Goal: Navigation & Orientation: Locate item on page

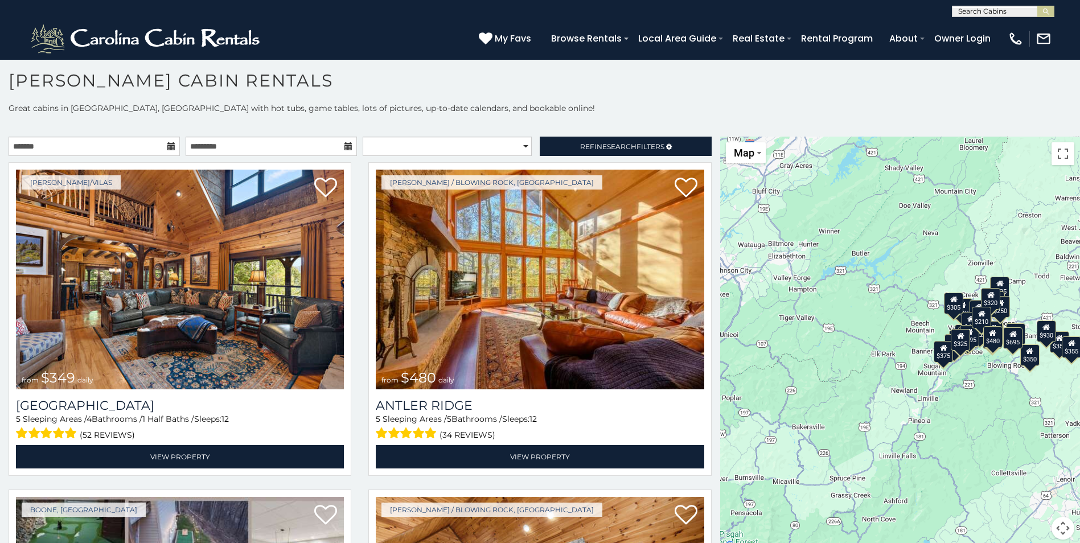
click at [1014, 225] on div "$349 $480 $525 $315 $355 $675 $635 $930 $400 $451 $330 $400 $485 $460 $395 $255…" at bounding box center [900, 345] width 360 height 417
click at [1056, 155] on button "Toggle fullscreen view" at bounding box center [1063, 153] width 23 height 23
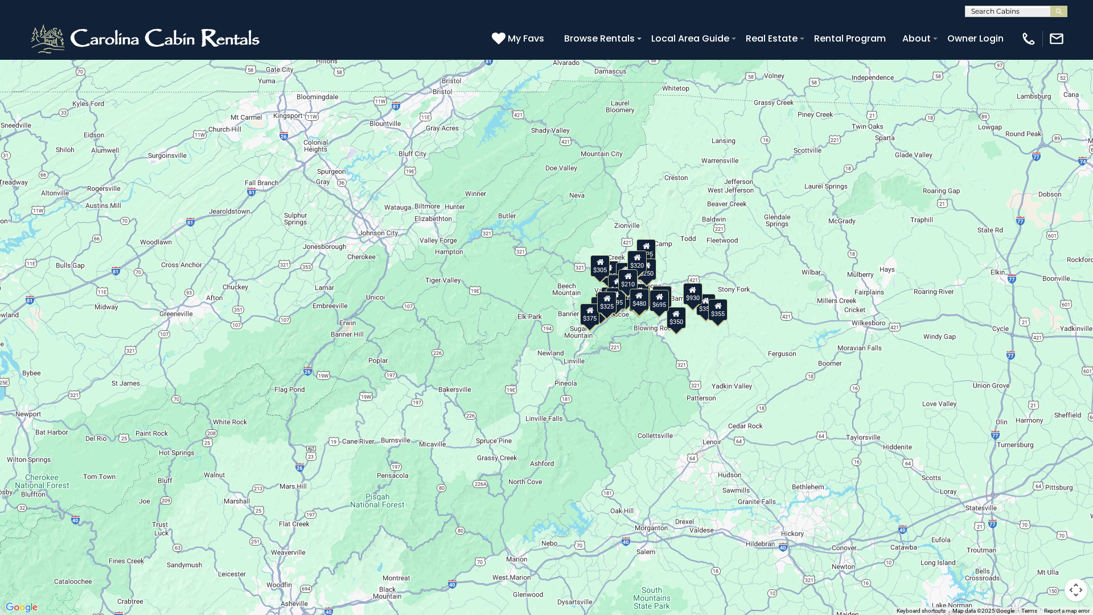
click at [1076, 543] on button "Map camera controls" at bounding box center [1076, 589] width 23 height 23
click at [1018, 543] on button "Move down" at bounding box center [1019, 589] width 23 height 23
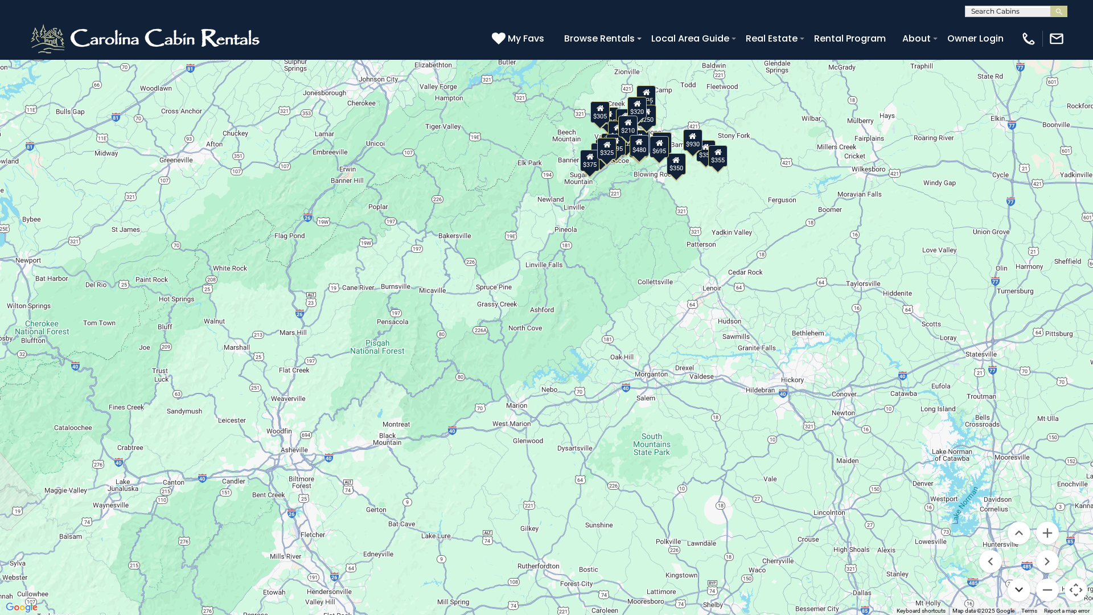
click at [1018, 543] on button "Move down" at bounding box center [1019, 589] width 23 height 23
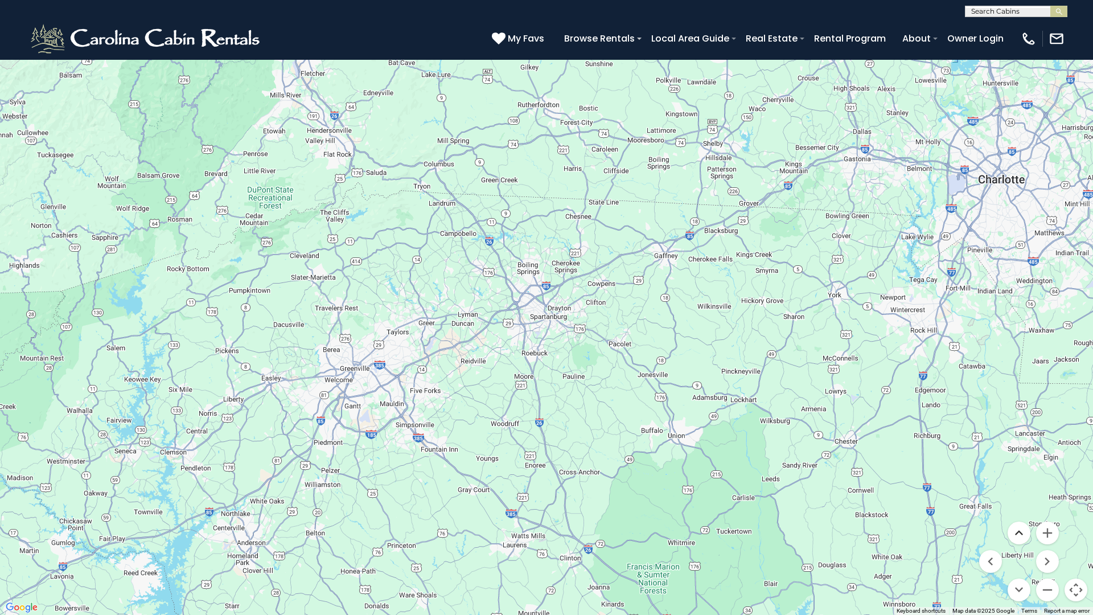
click at [1019, 532] on button "Move up" at bounding box center [1019, 533] width 23 height 23
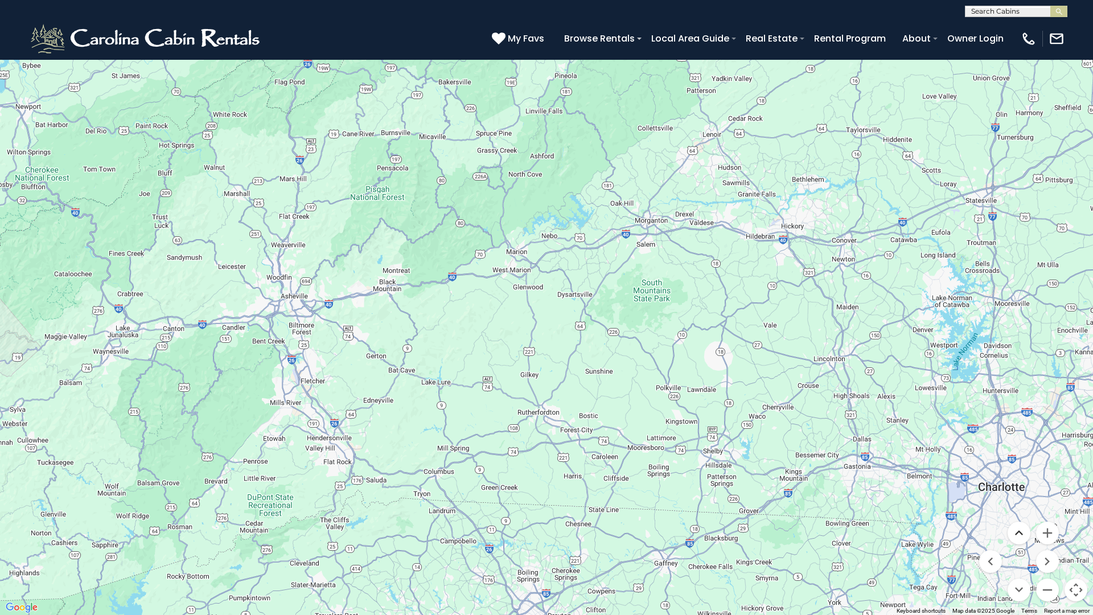
click at [1018, 532] on button "Move up" at bounding box center [1019, 533] width 23 height 23
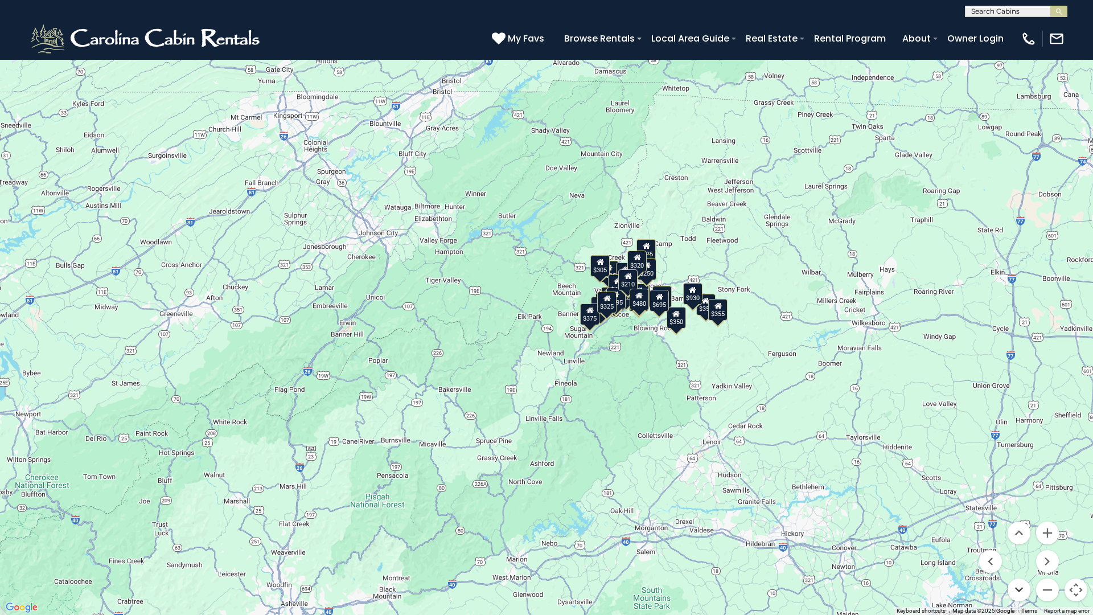
click at [1020, 543] on button "Move down" at bounding box center [1019, 589] width 23 height 23
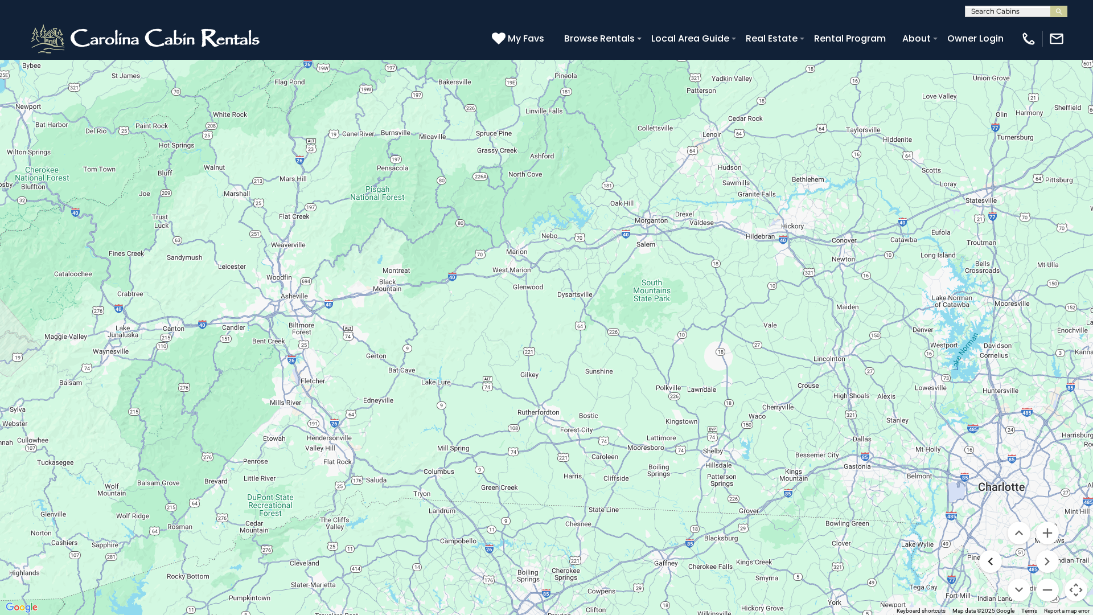
click at [991, 543] on button "Move left" at bounding box center [990, 561] width 23 height 23
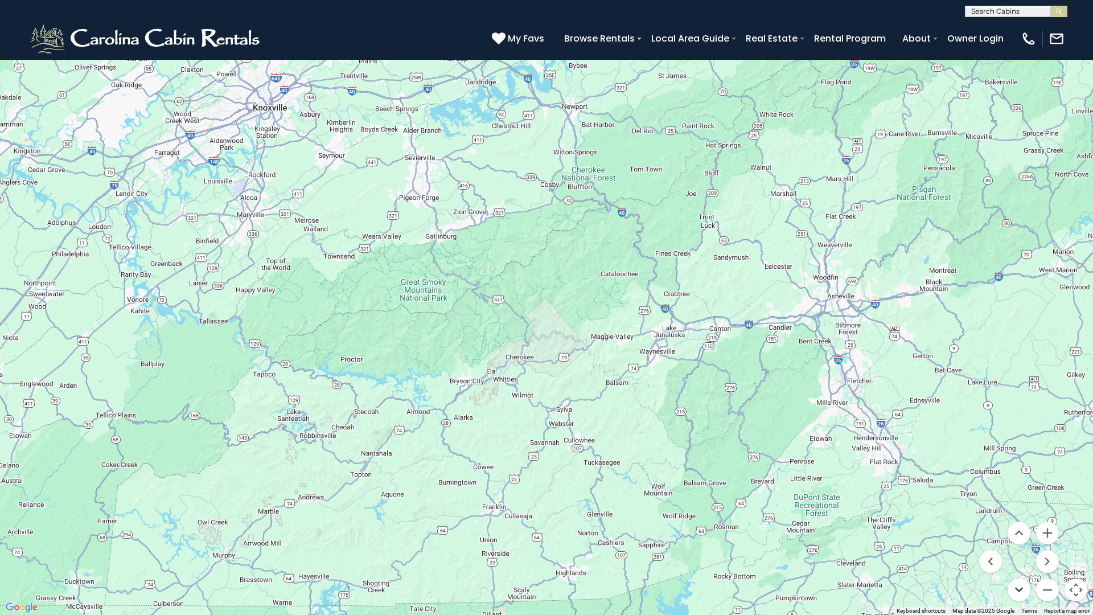
click at [1017, 543] on button "Move down" at bounding box center [1019, 589] width 23 height 23
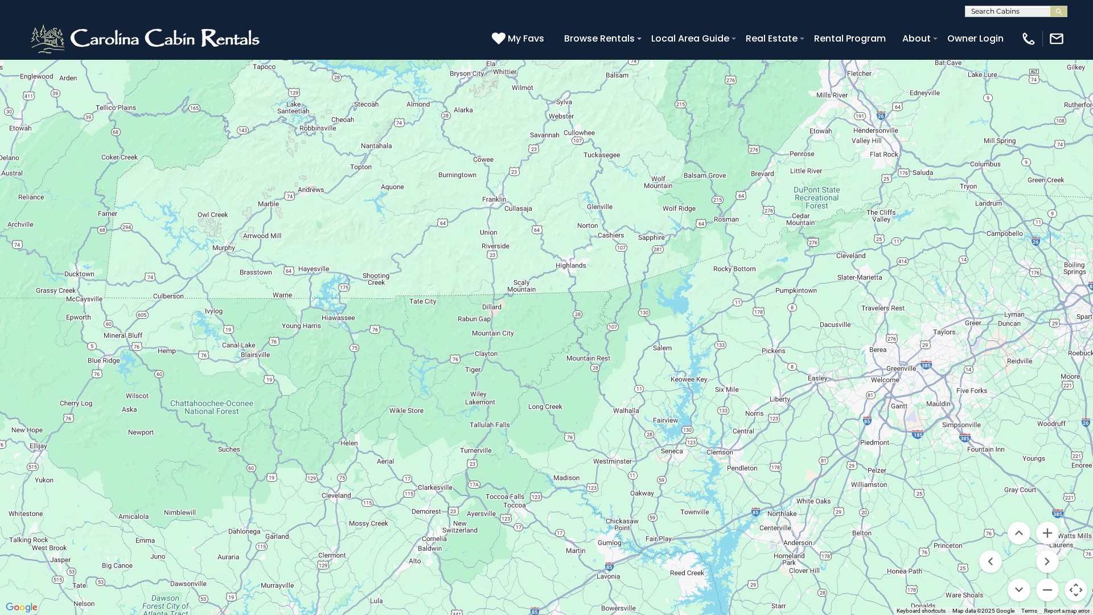
click at [610, 237] on div "$349 $480 $525 $315 $355 $675 $635 $930 $400 $451 $330 $400 $485 $460 $395 $255…" at bounding box center [546, 307] width 1093 height 615
